Goal: Find specific page/section: Find specific page/section

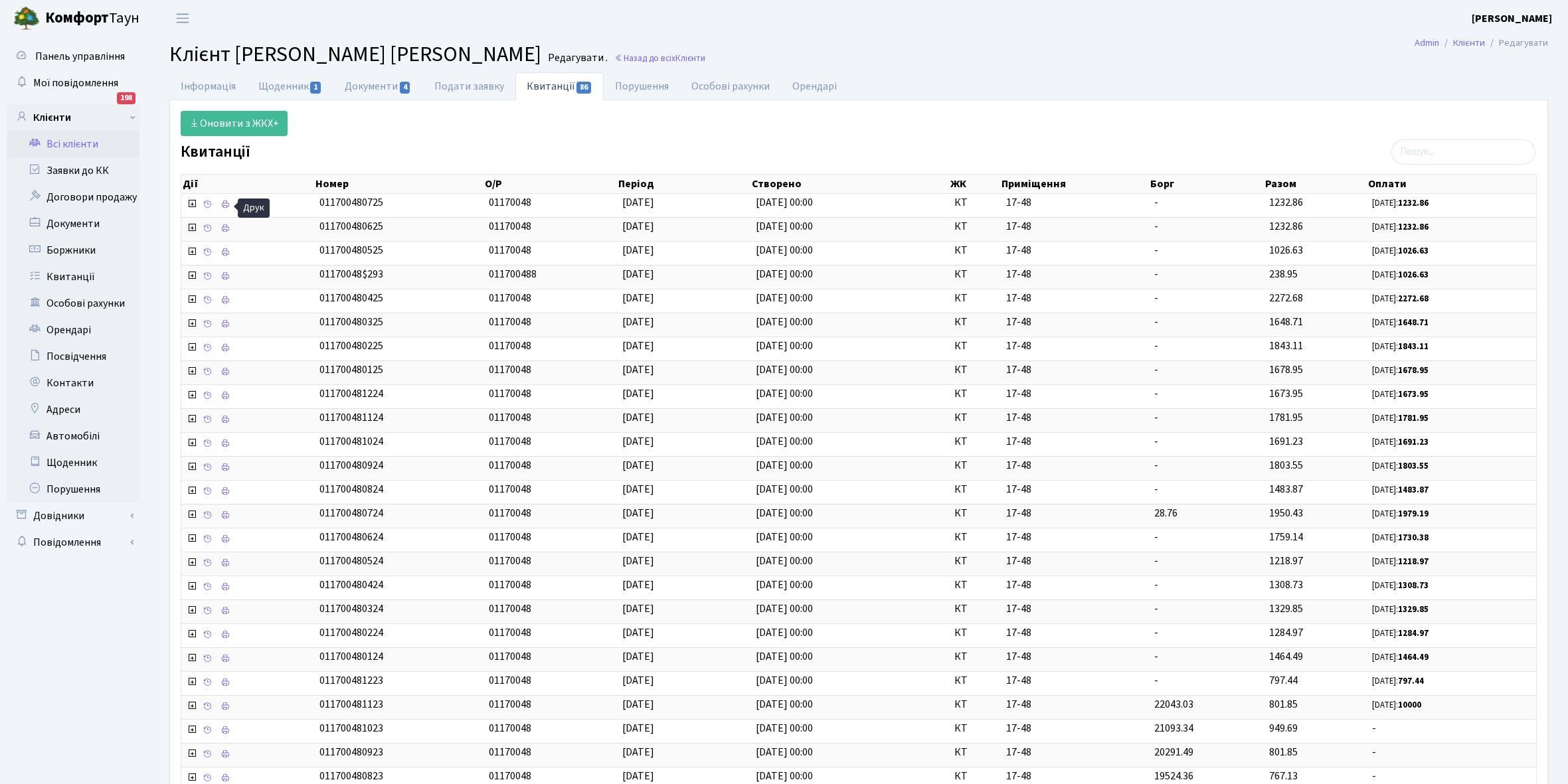
select select "25"
click at [210, 81] on link "Інформація" at bounding box center [208, 86] width 78 height 27
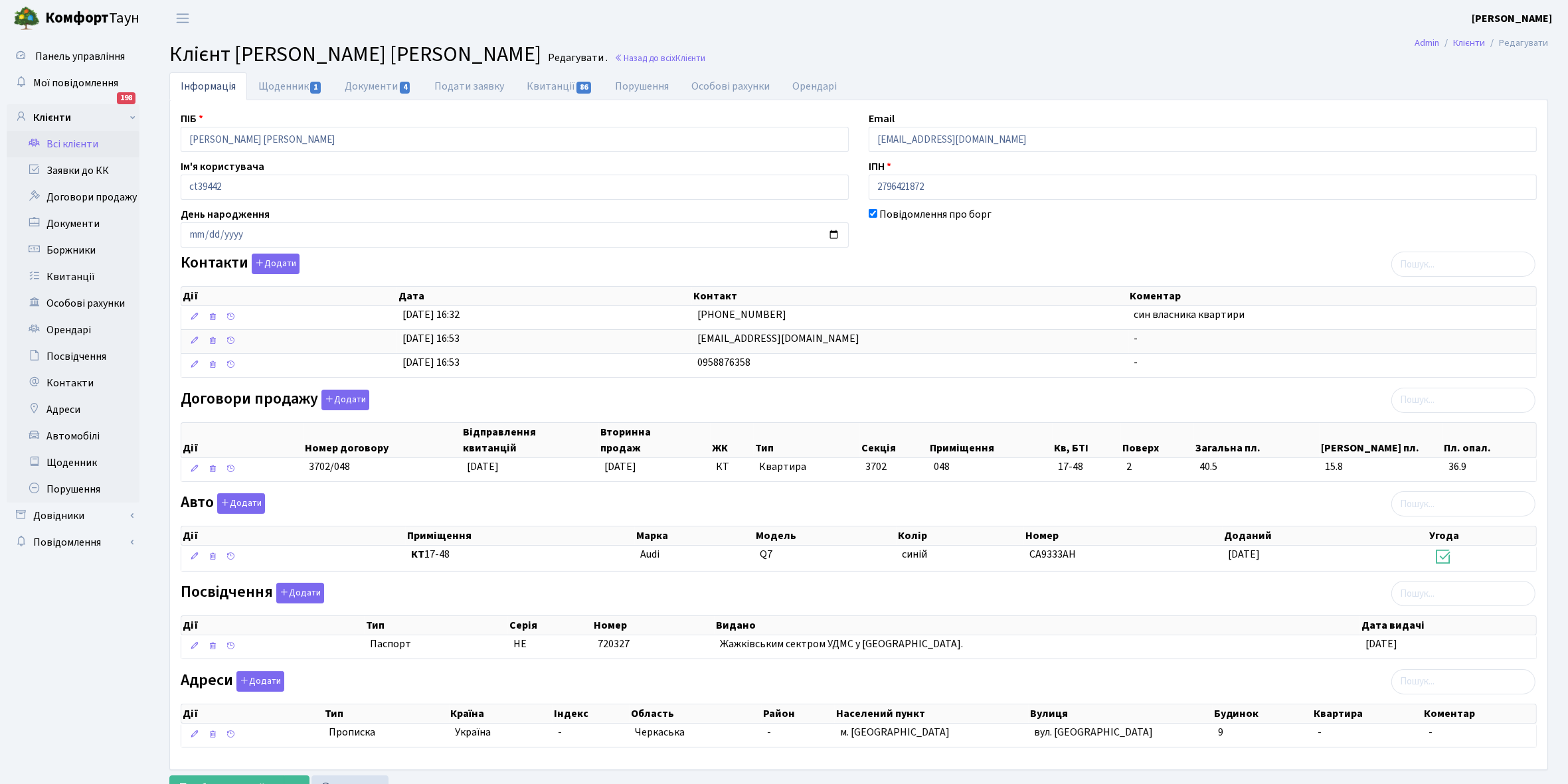
click at [78, 143] on link "Всі клієнти" at bounding box center [73, 144] width 133 height 27
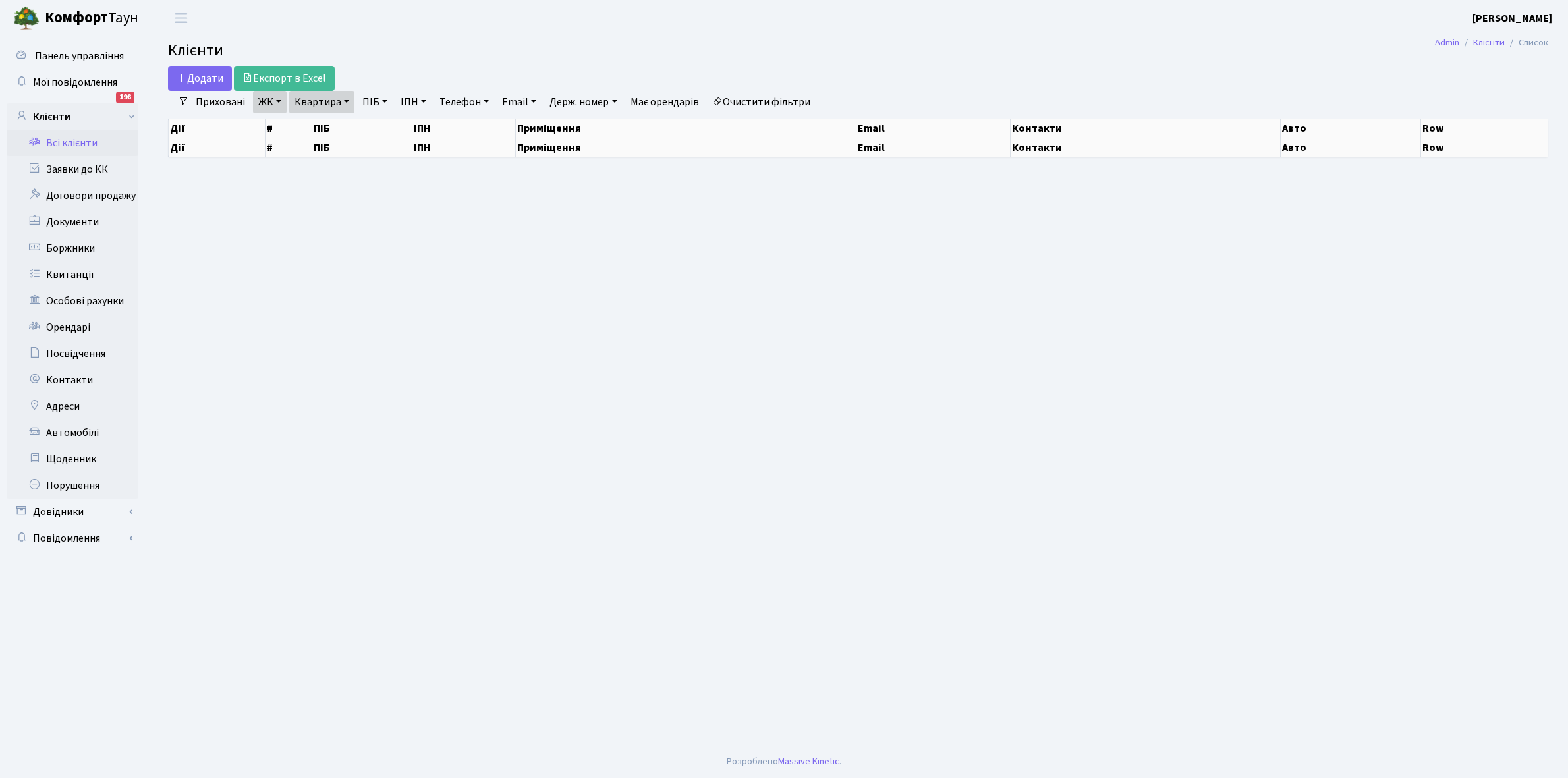
select select "25"
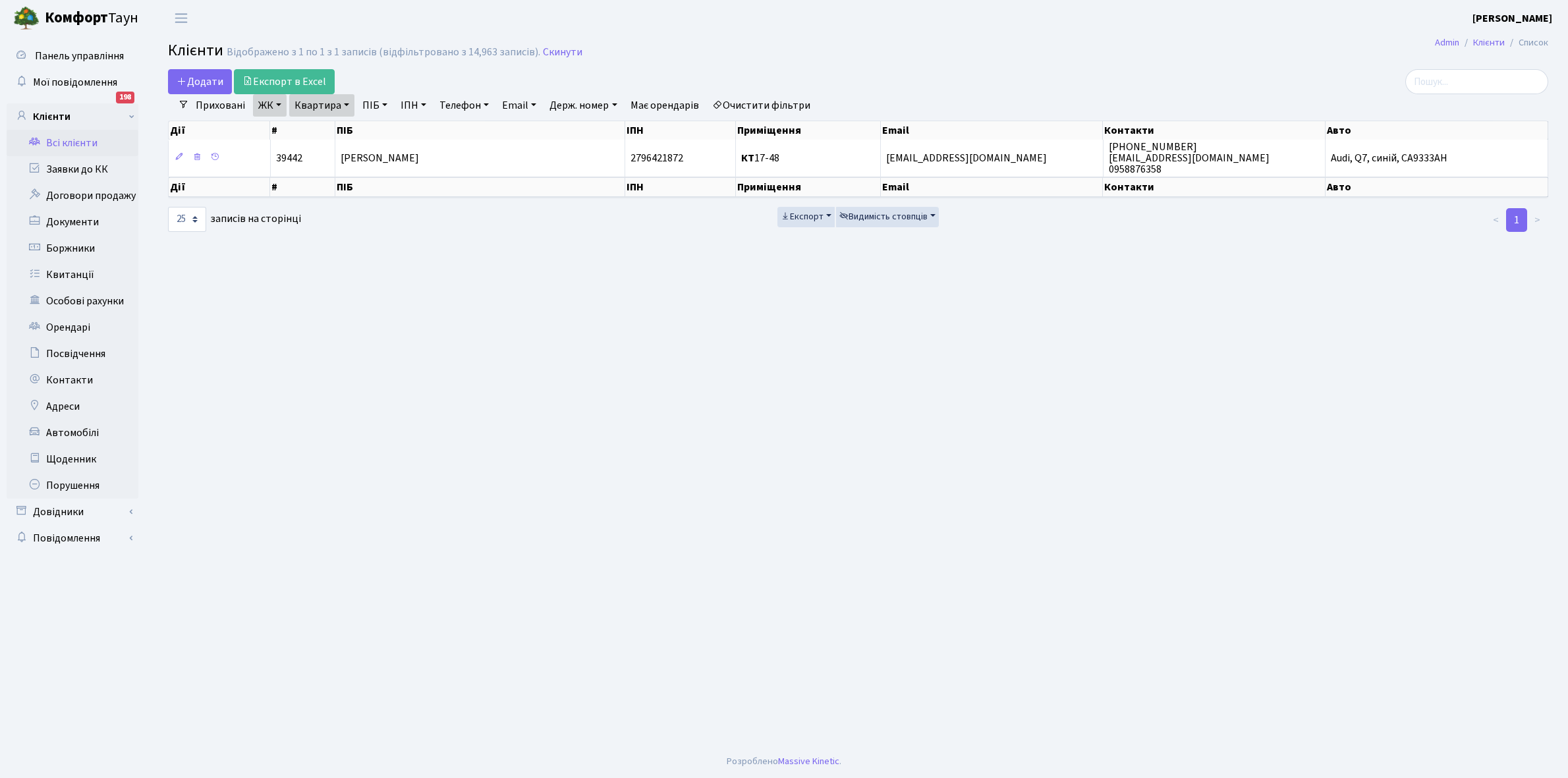
click at [344, 99] on link "Квартира" at bounding box center [321, 105] width 65 height 22
click at [344, 130] on input "17-48" at bounding box center [328, 131] width 77 height 25
type input "1"
type input "5-172"
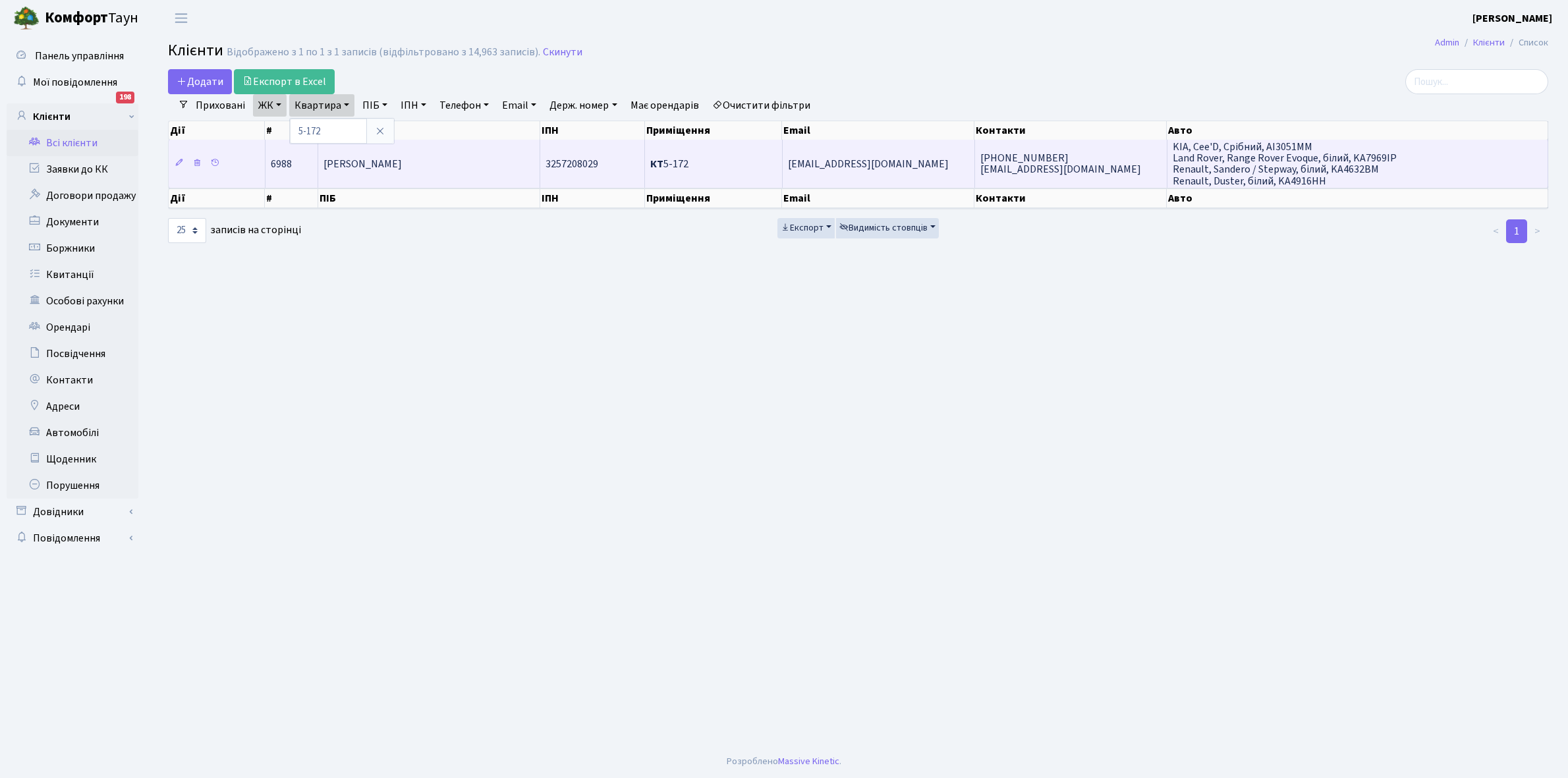
click at [496, 156] on td "Крікавцова Яна Вікторівна" at bounding box center [430, 164] width 222 height 47
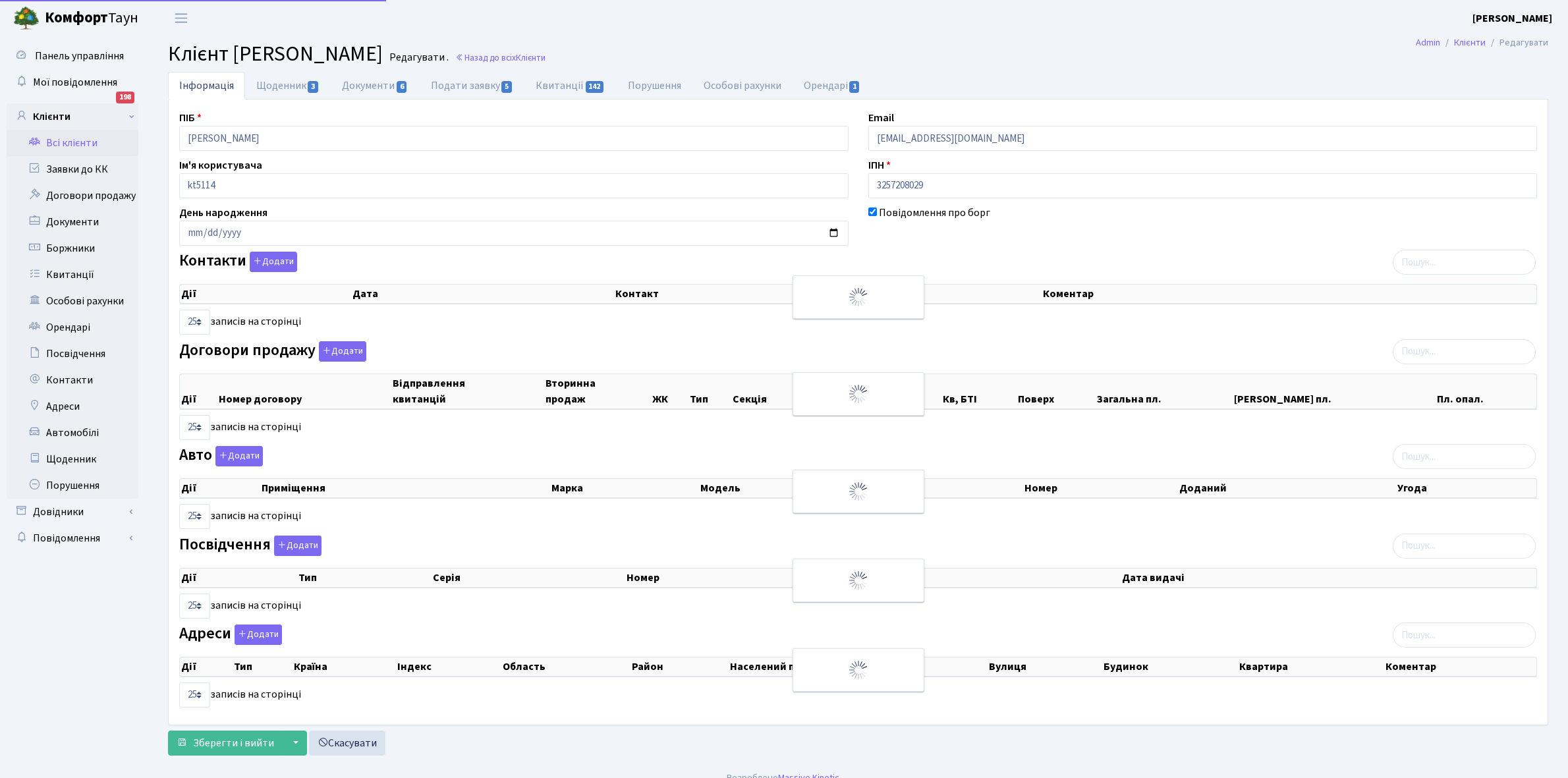
select select "25"
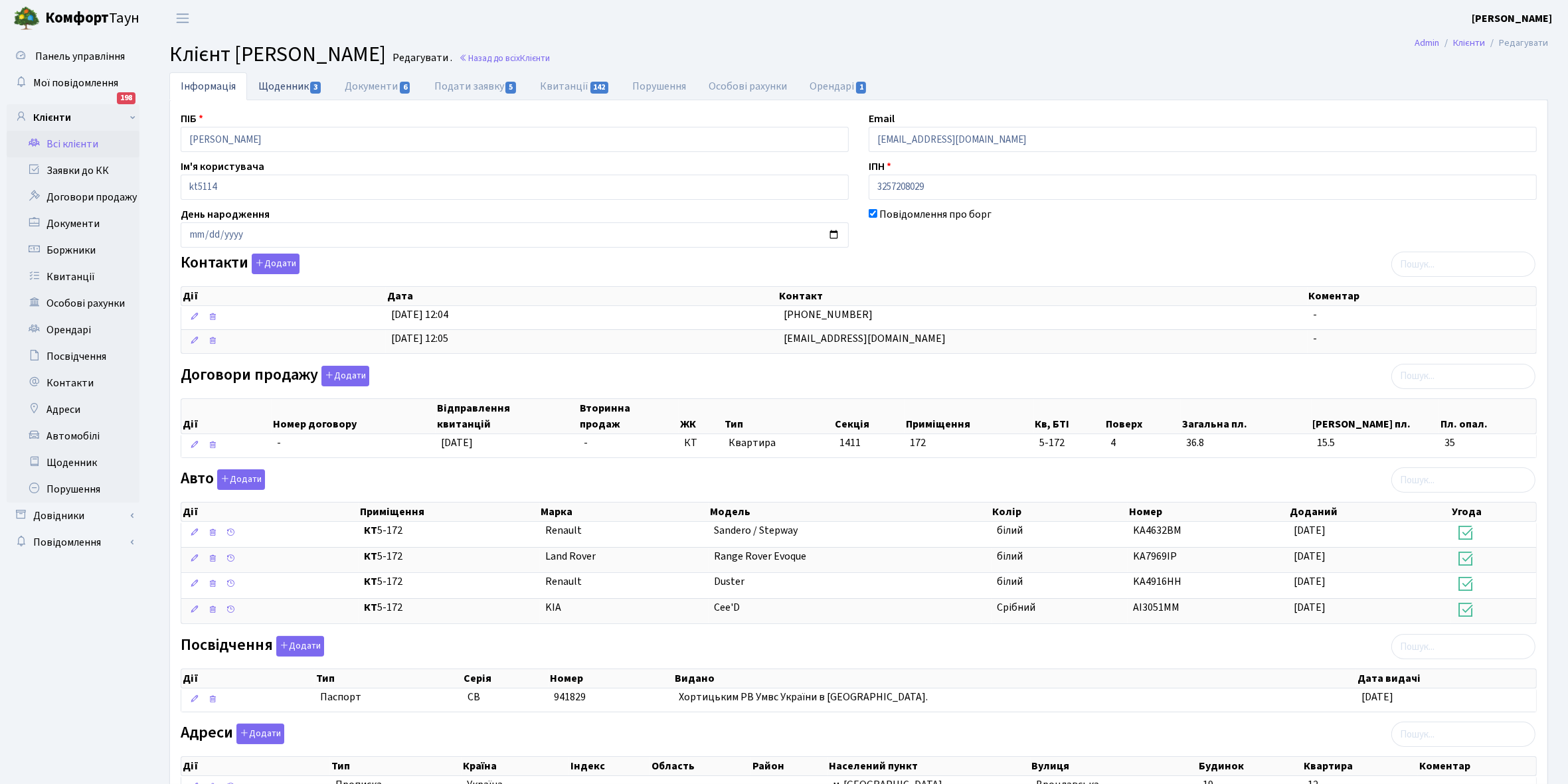
click at [283, 87] on link "Щоденник 3" at bounding box center [290, 86] width 87 height 27
select select "25"
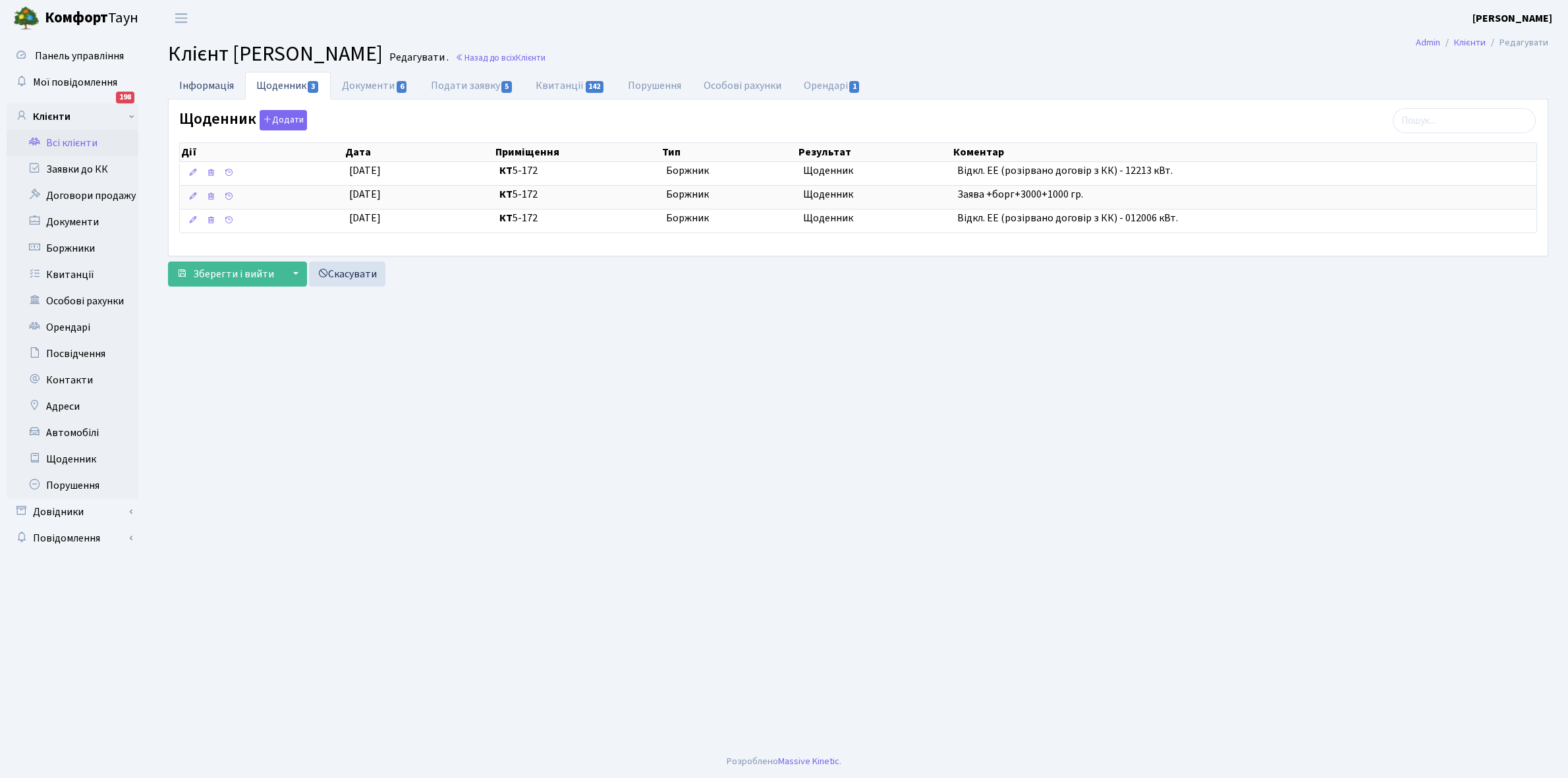
click at [190, 79] on link "Інформація" at bounding box center [207, 85] width 77 height 27
